Goal: Information Seeking & Learning: Find specific page/section

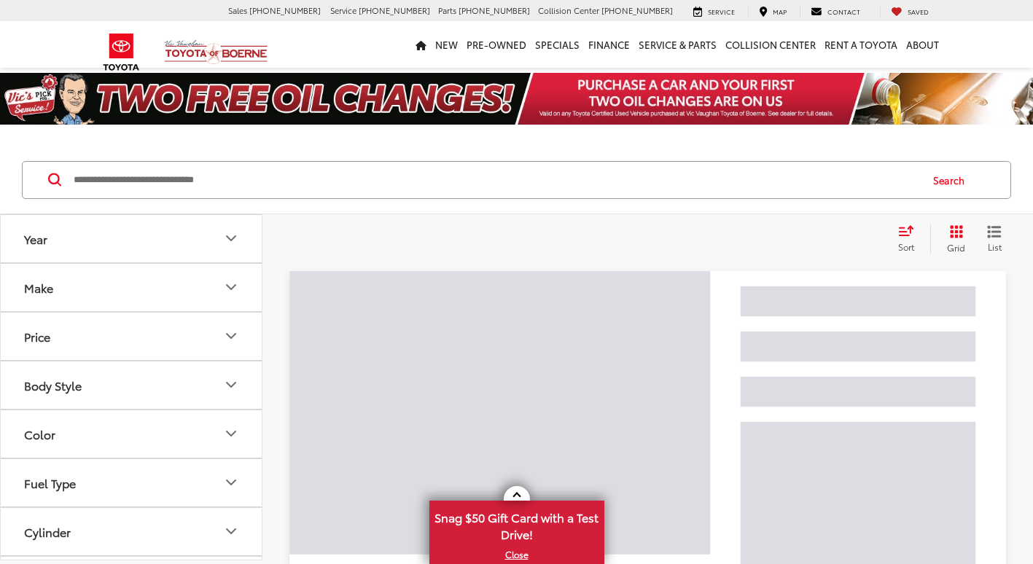
click at [308, 183] on input "Search by Make, Model, or Keyword" at bounding box center [495, 180] width 847 height 35
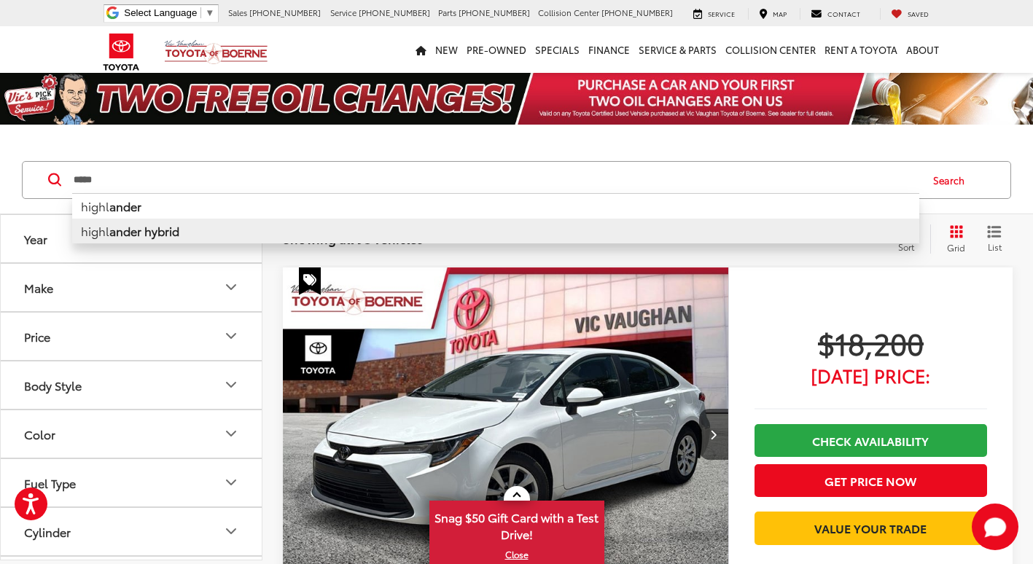
click at [250, 231] on li "highl ander hybrid" at bounding box center [495, 231] width 847 height 25
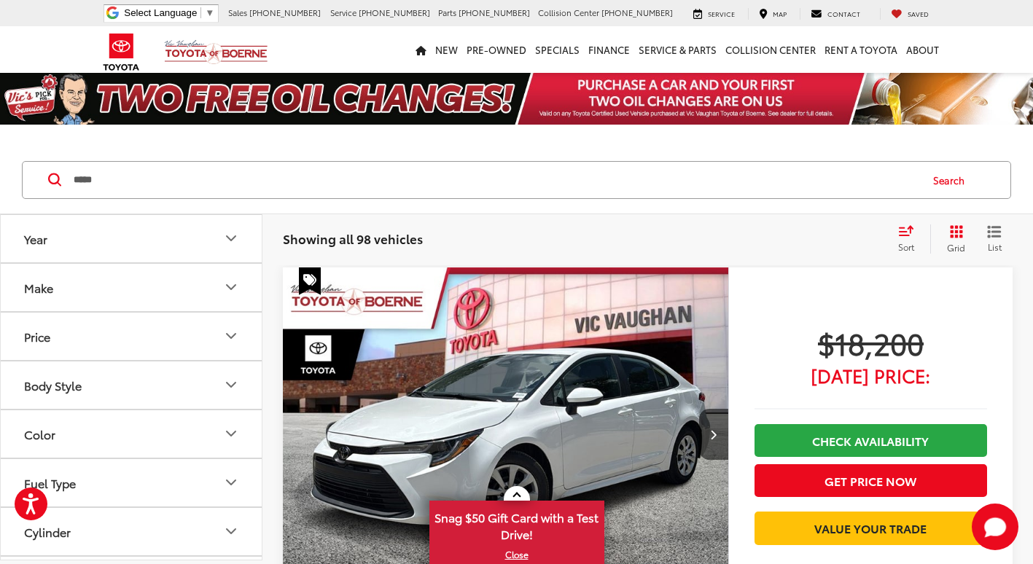
type input "**********"
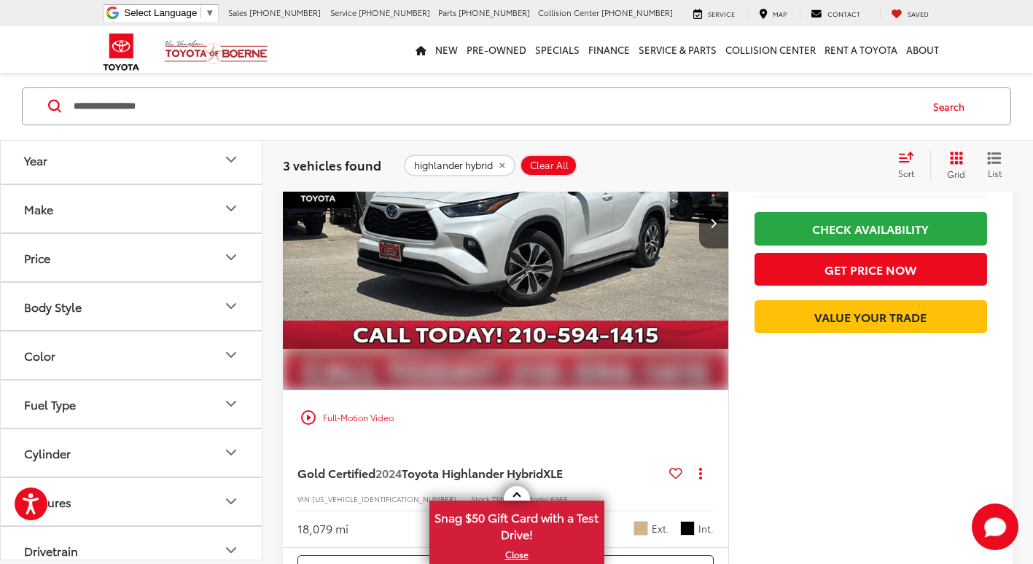
scroll to position [1749, 0]
